Goal: Information Seeking & Learning: Check status

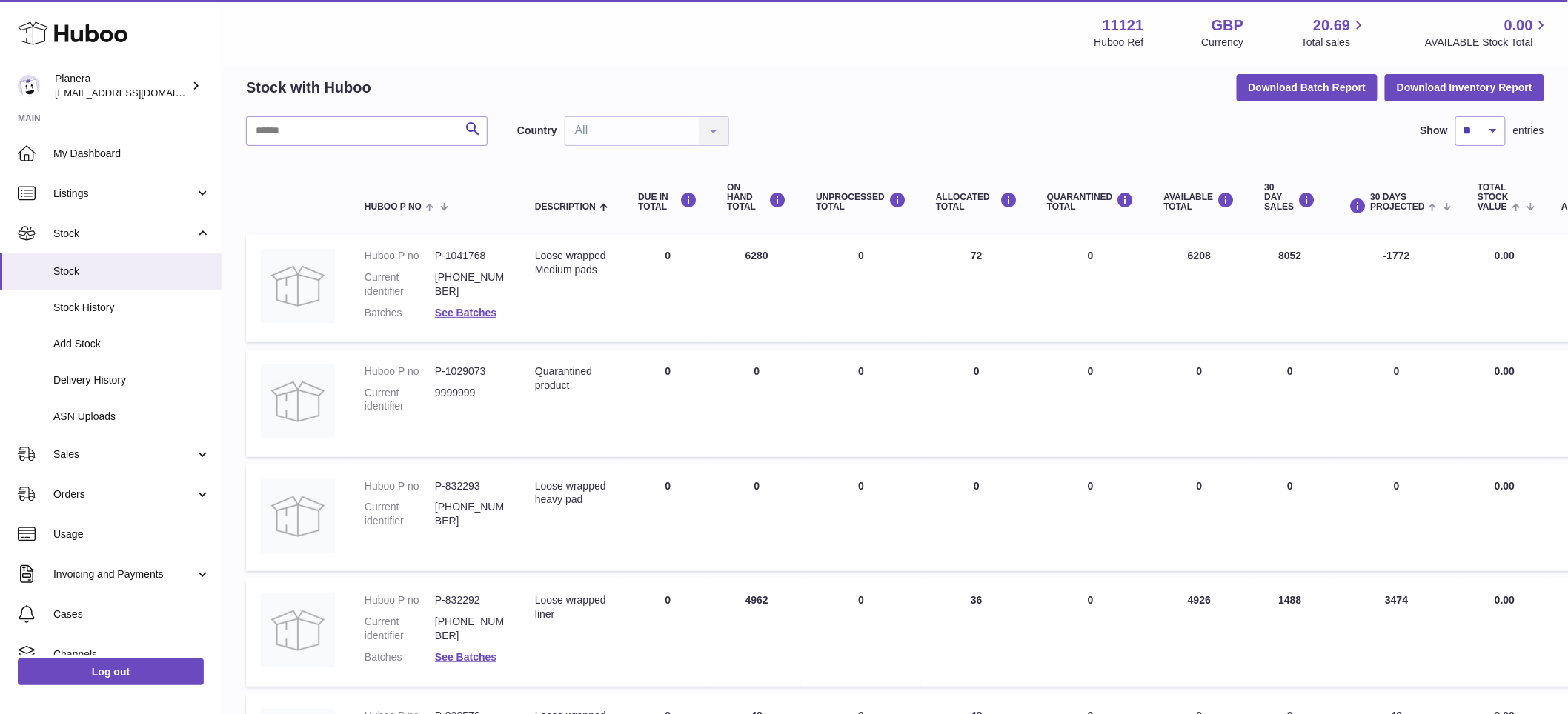
scroll to position [67, 0]
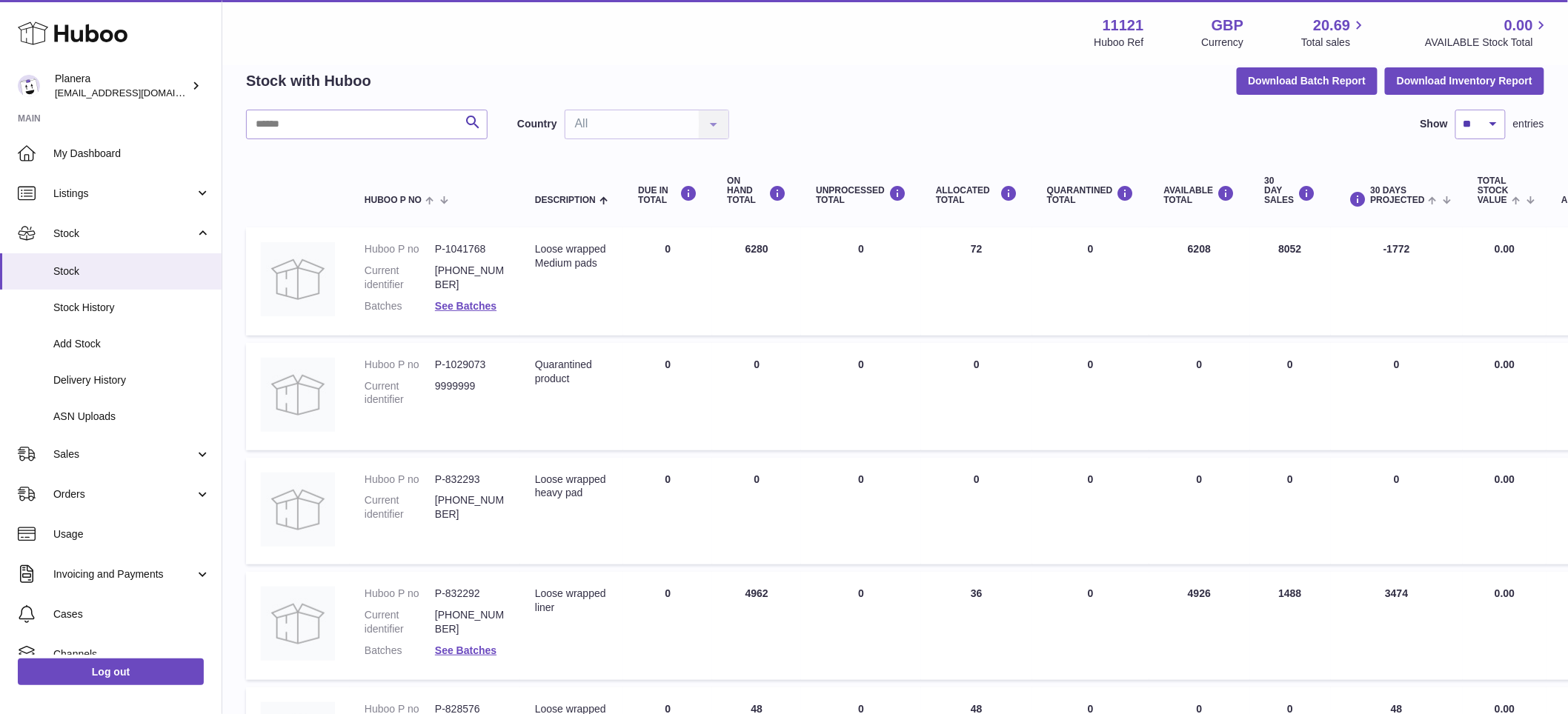
drag, startPoint x: 773, startPoint y: 591, endPoint x: 740, endPoint y: 591, distance: 33.0
click at [740, 591] on td "ON HAND Total 4962" at bounding box center [756, 625] width 89 height 109
copy td "4962"
click at [1148, 559] on td "QUARANTINED Total 0" at bounding box center [1091, 511] width 117 height 108
drag, startPoint x: 1309, startPoint y: 591, endPoint x: 1270, endPoint y: 592, distance: 39.0
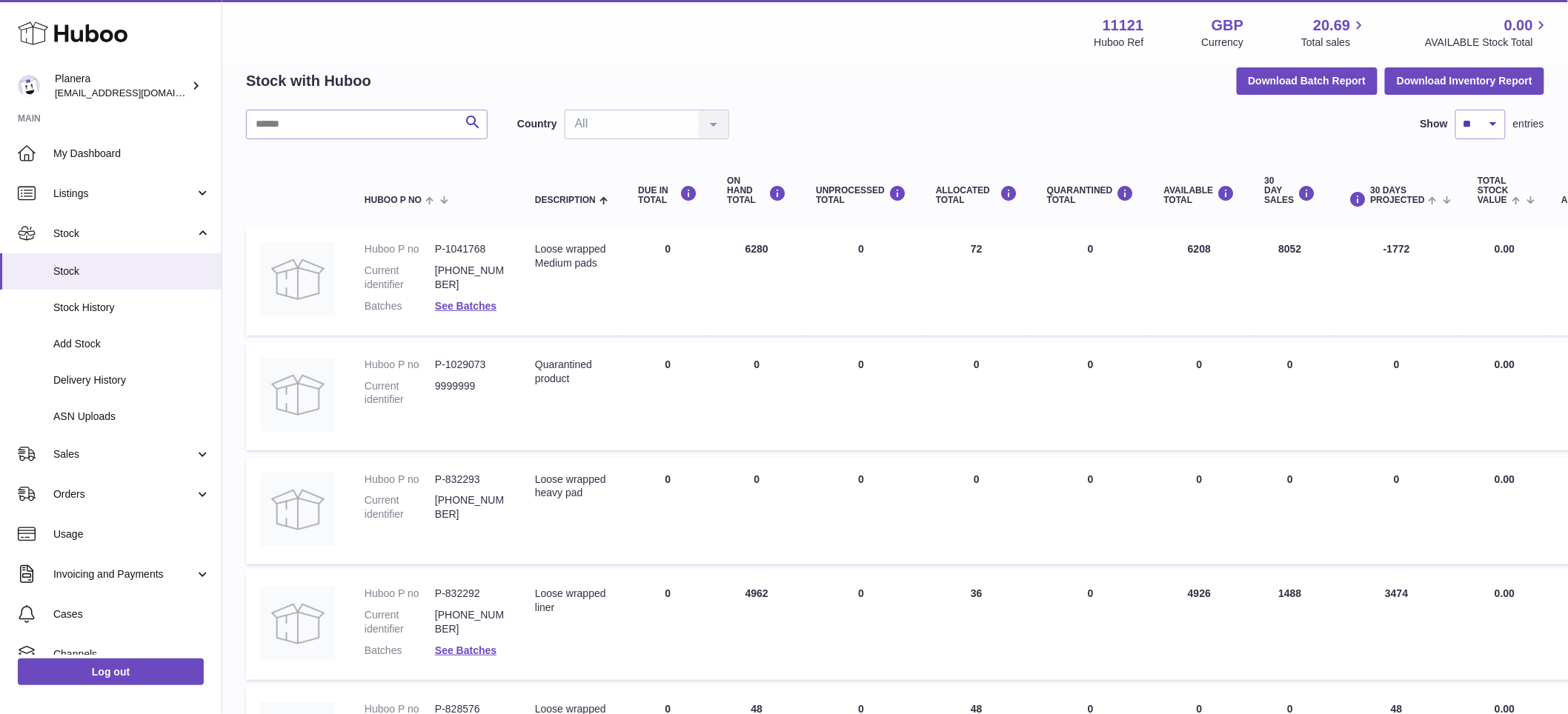
click at [1270, 592] on td "30 DAY SALES 1488" at bounding box center [1291, 625] width 81 height 109
copy td "1488"
click at [1396, 572] on td "30 DAYS PROJECTED 3474" at bounding box center [1397, 625] width 133 height 109
drag, startPoint x: 1275, startPoint y: 248, endPoint x: 1310, endPoint y: 248, distance: 35.0
click at [1310, 248] on td "30 DAY SALES 8052" at bounding box center [1291, 281] width 81 height 109
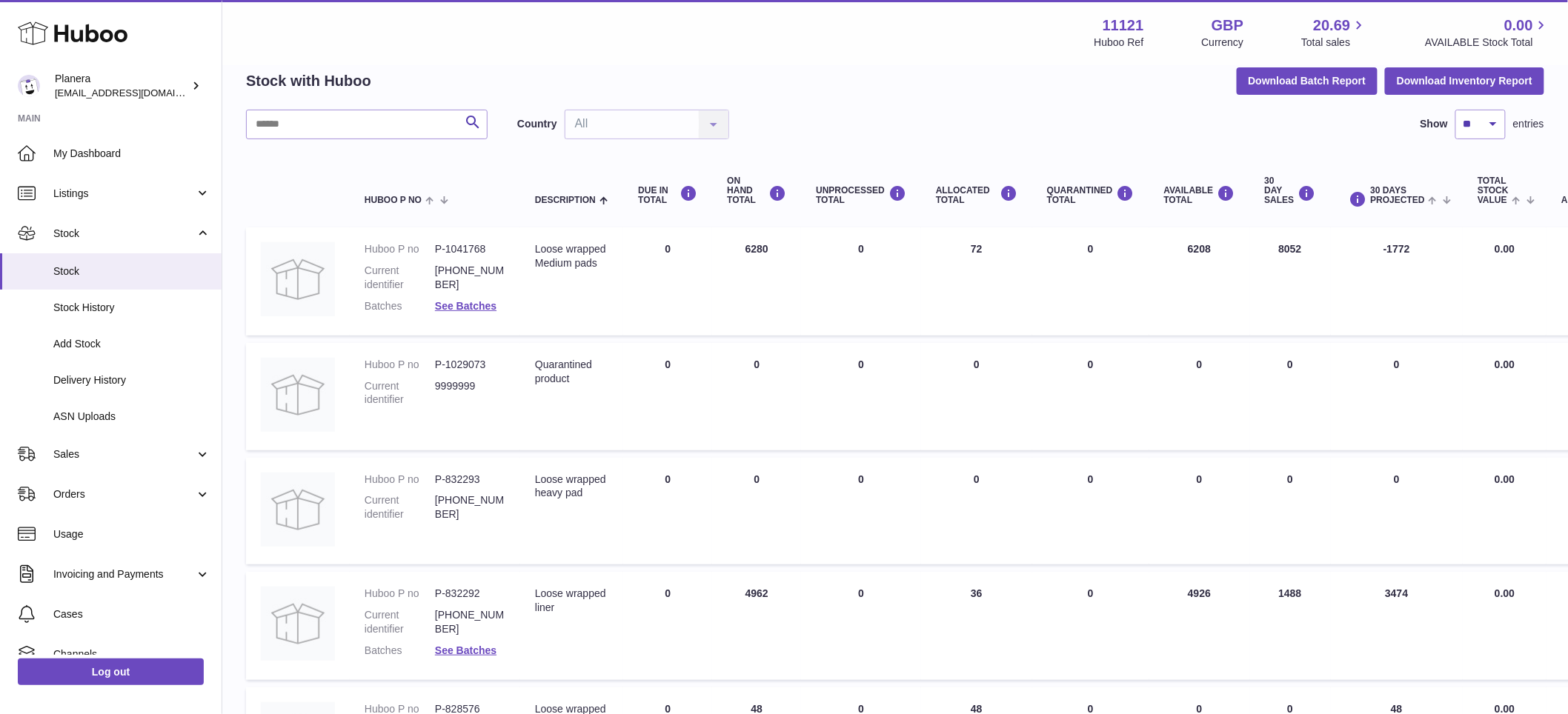
copy td "8052"
